Goal: Task Accomplishment & Management: Use online tool/utility

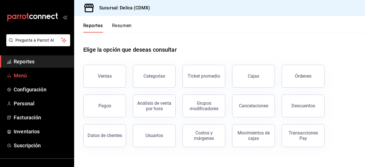
click at [27, 73] on span "Menú" at bounding box center [42, 76] width 56 height 8
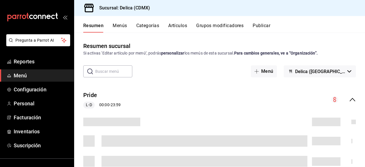
click at [173, 26] on button "Artículos" at bounding box center [177, 28] width 19 height 10
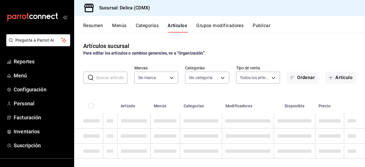
type input "7a730996-5f62-4272-afe4-36f0d9084e78"
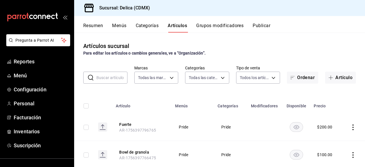
type input "9fd7ed9b-4721-4504-949e-6387cbf2b902,e9266527-8947-4de0-9865-4c95c81f8bdd,c80bb…"
click at [336, 80] on button "Artículo" at bounding box center [340, 78] width 31 height 12
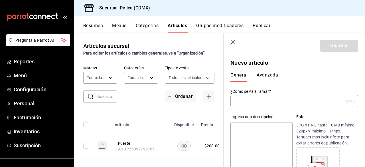
click at [275, 104] on input "text" at bounding box center [287, 100] width 113 height 11
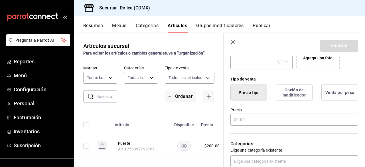
scroll to position [123, 0]
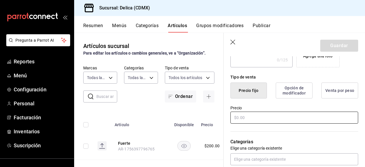
type input "Salsa personal"
click at [275, 122] on input "text" at bounding box center [295, 118] width 128 height 12
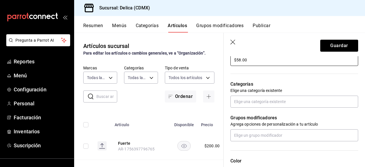
scroll to position [179, 0]
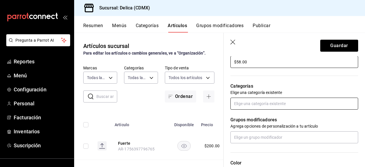
type input "$58.00"
click at [302, 105] on input "text" at bounding box center [295, 104] width 128 height 12
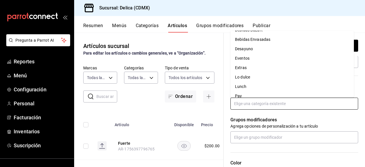
scroll to position [51, 0]
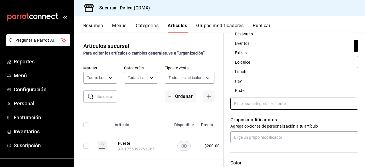
click at [275, 92] on li "Pride" at bounding box center [293, 90] width 124 height 9
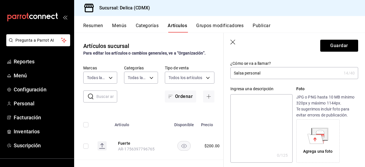
scroll to position [0, 0]
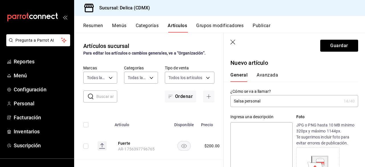
click at [266, 75] on button "Avanzada" at bounding box center [267, 77] width 21 height 10
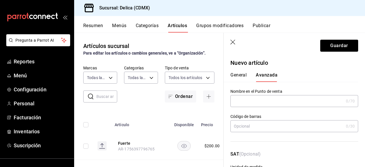
scroll to position [88, 0]
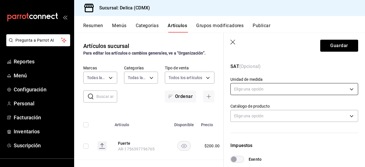
click at [327, 94] on body "Pregunta a Parrot AI Reportes Menú Configuración Personal Facturación Inventari…" at bounding box center [182, 83] width 365 height 167
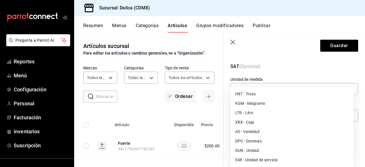
click at [279, 155] on li "E48 - Unidad de servicio" at bounding box center [292, 159] width 123 height 9
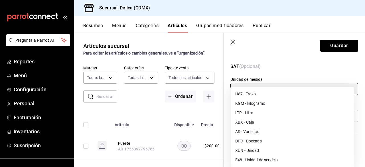
type input "E48"
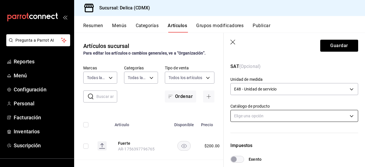
click at [283, 114] on body "Pregunta a Parrot AI Reportes Menú Configuración Personal Facturación Inventari…" at bounding box center [182, 83] width 365 height 167
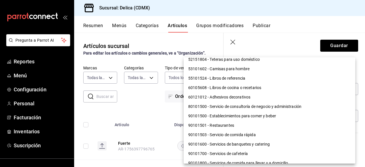
scroll to position [491, 0]
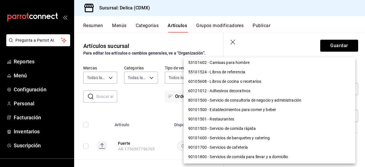
click at [245, 127] on li "90101503 - Servicio de comida rápida" at bounding box center [270, 128] width 172 height 9
type input "90101503"
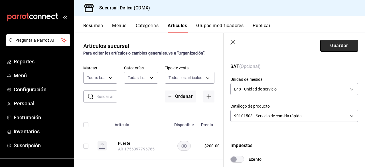
click at [332, 47] on button "Guardar" at bounding box center [340, 46] width 38 height 12
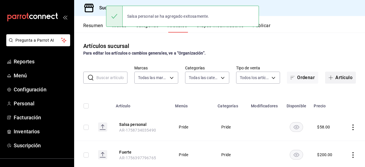
click at [337, 72] on button "Artículo" at bounding box center [340, 78] width 31 height 12
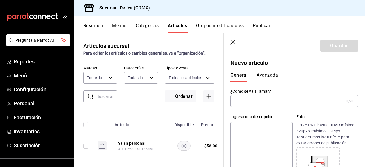
click at [257, 104] on input "text" at bounding box center [287, 100] width 113 height 11
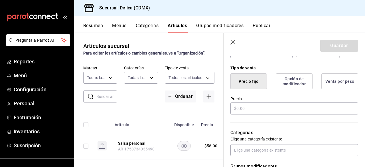
scroll to position [138, 0]
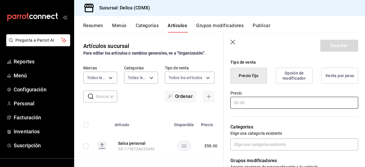
type input "Salsas"
click at [263, 104] on input "text" at bounding box center [295, 103] width 128 height 12
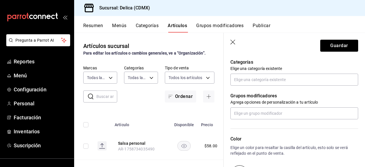
scroll to position [204, 0]
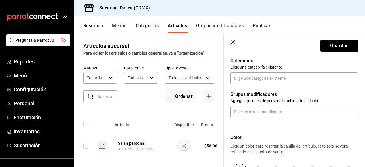
type input "$100.00"
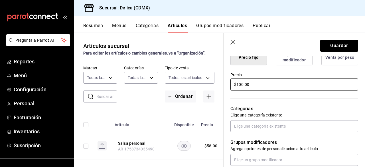
scroll to position [179, 0]
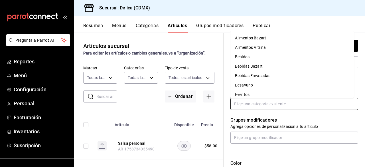
click at [301, 101] on input "text" at bounding box center [295, 104] width 128 height 12
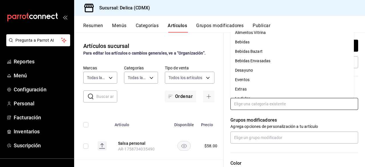
scroll to position [15, 0]
click at [274, 86] on li "Extras" at bounding box center [293, 88] width 124 height 9
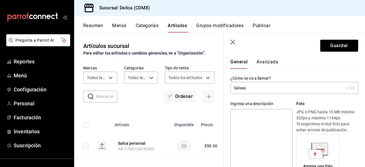
scroll to position [15, 0]
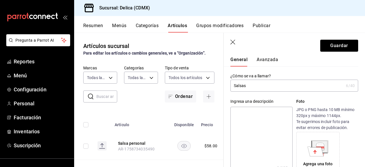
click at [261, 57] on button "Avanzada" at bounding box center [267, 62] width 21 height 10
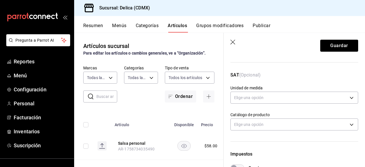
scroll to position [81, 0]
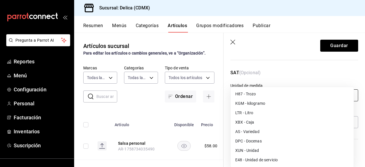
click at [329, 91] on body "Pregunta a Parrot AI Reportes Menú Configuración Personal Facturación Inventari…" at bounding box center [182, 83] width 365 height 167
click at [264, 157] on li "E48 - Unidad de servicio" at bounding box center [292, 159] width 123 height 9
type input "E48"
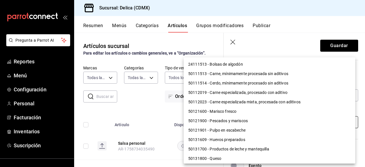
click at [255, 117] on body "Pregunta a Parrot AI Reportes Menú Configuración Personal Facturación Inventari…" at bounding box center [182, 83] width 365 height 167
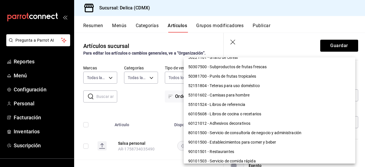
scroll to position [491, 0]
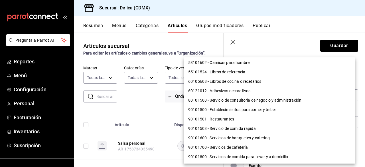
click at [249, 127] on li "90101503 - Servicio de comida rápida" at bounding box center [270, 128] width 172 height 9
type input "90101503"
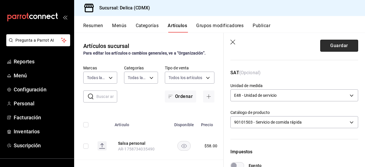
click at [337, 47] on button "Guardar" at bounding box center [340, 46] width 38 height 12
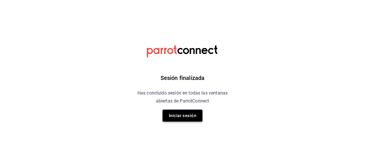
click at [183, 113] on button "Iniciar sesión" at bounding box center [183, 116] width 40 height 12
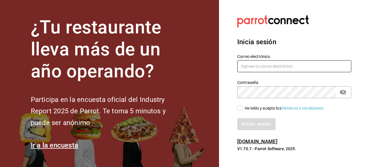
type input "[EMAIL_ADDRESS][DOMAIN_NAME]"
click at [240, 108] on input "He leído y acepto los Términos y condiciones." at bounding box center [239, 108] width 5 height 5
checkbox input "true"
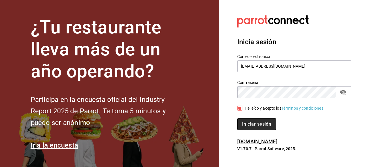
click at [246, 125] on button "Iniciar sesión" at bounding box center [256, 124] width 39 height 12
